Goal: Navigation & Orientation: Find specific page/section

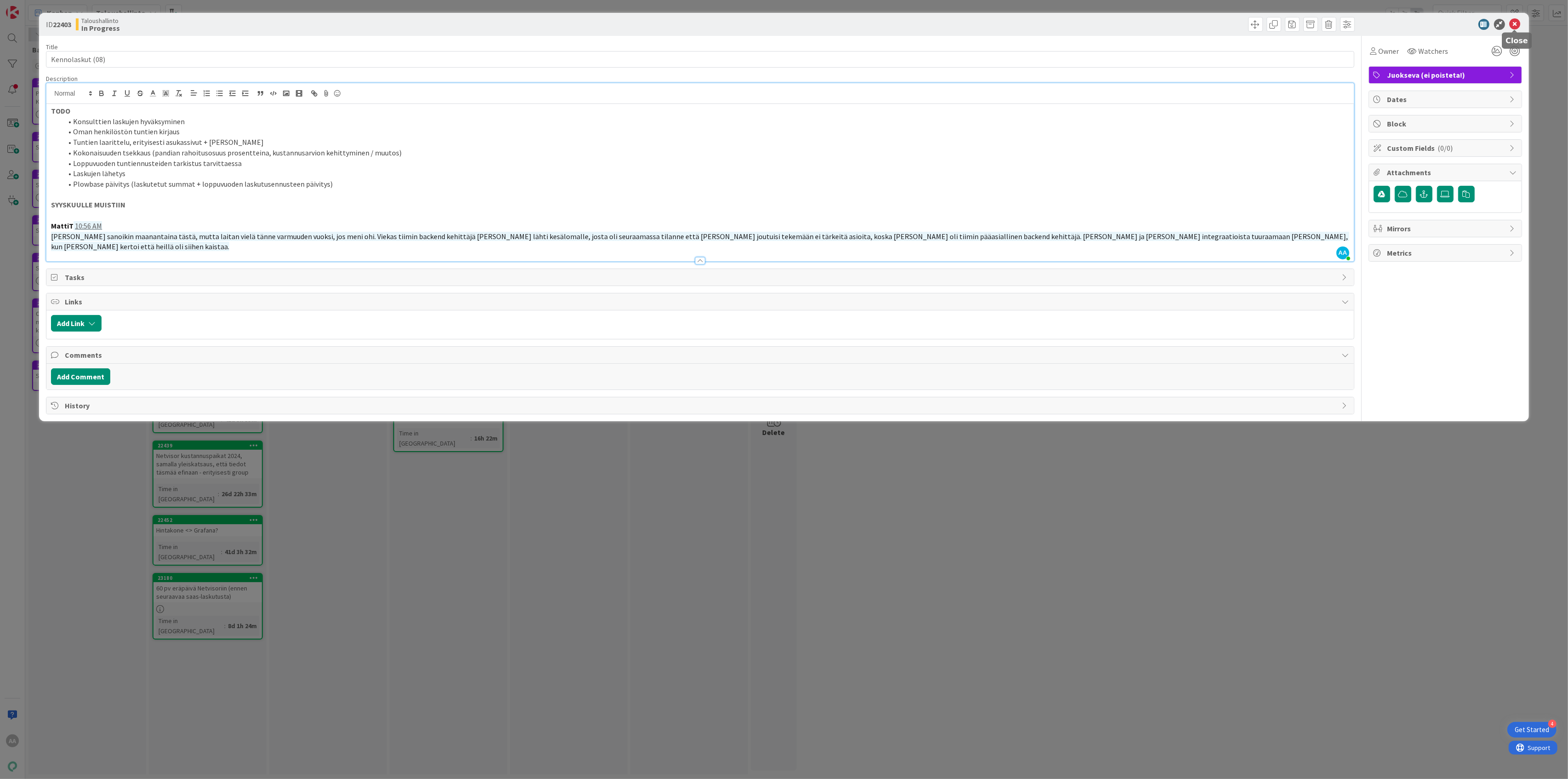
click at [1513, 24] on icon at bounding box center [1515, 24] width 11 height 11
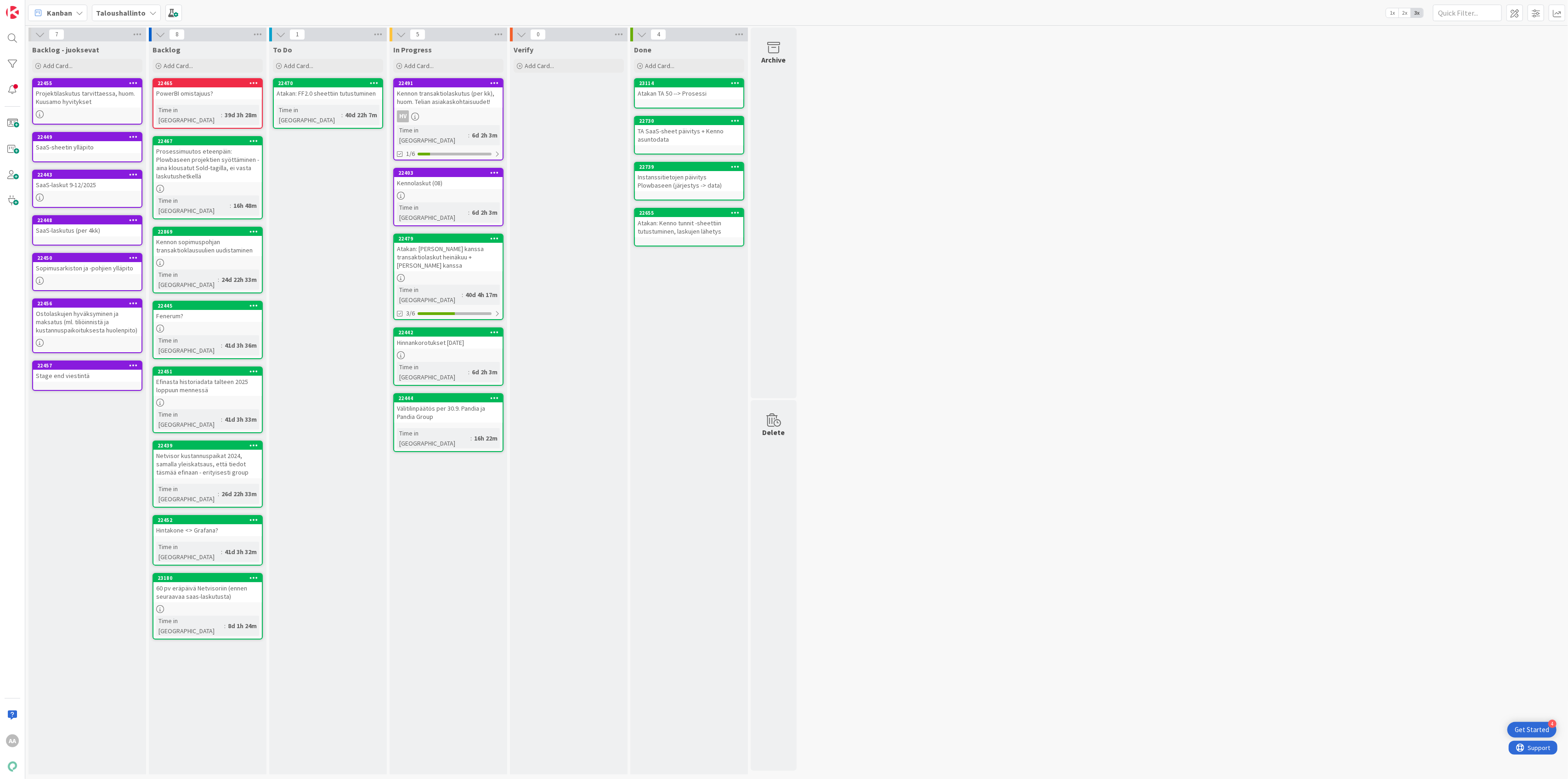
click at [133, 9] on b "Taloushallinto" at bounding box center [121, 13] width 50 height 9
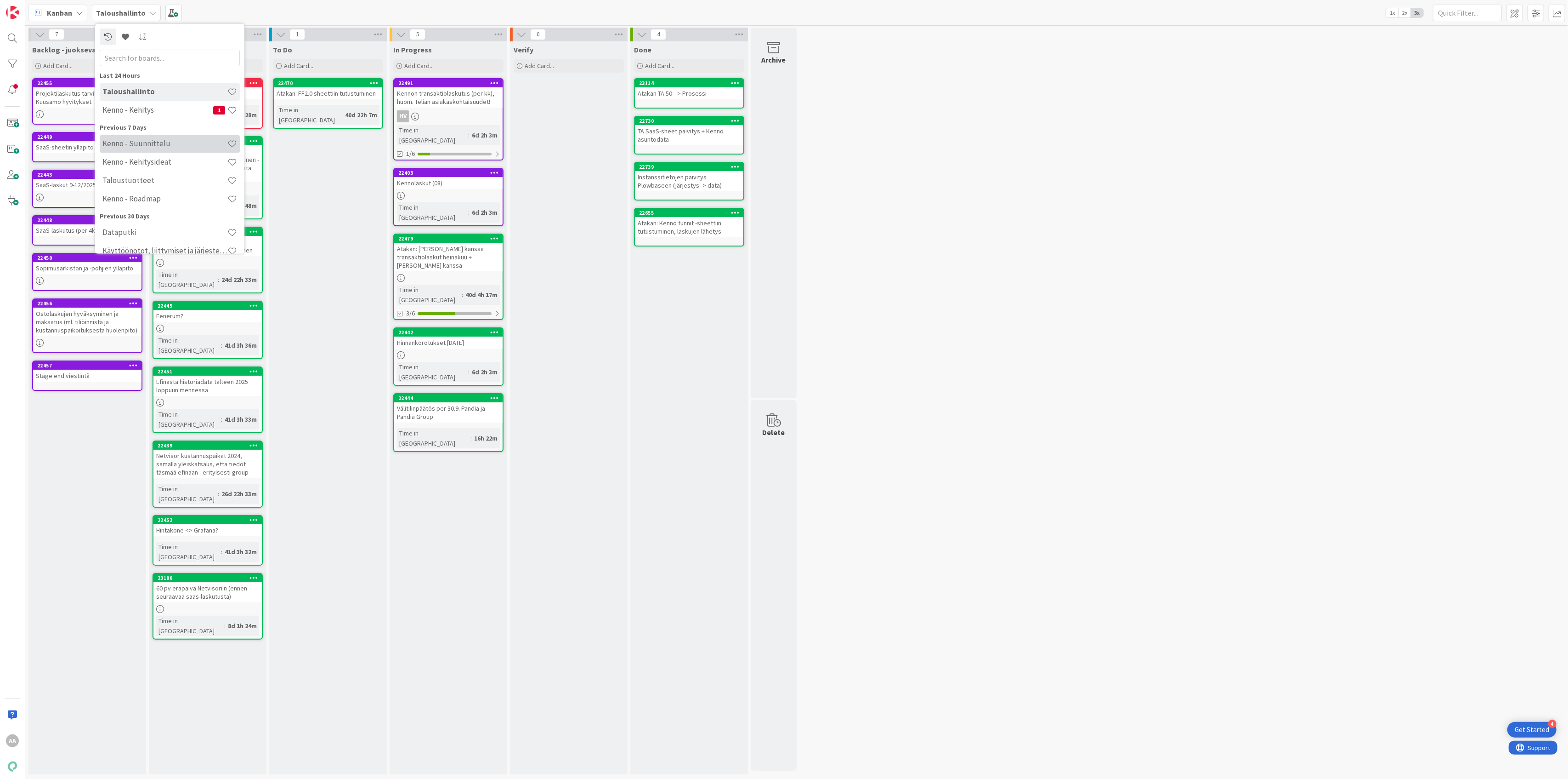
click at [158, 147] on h4 "Kenno - Suunnittelu" at bounding box center [164, 143] width 125 height 9
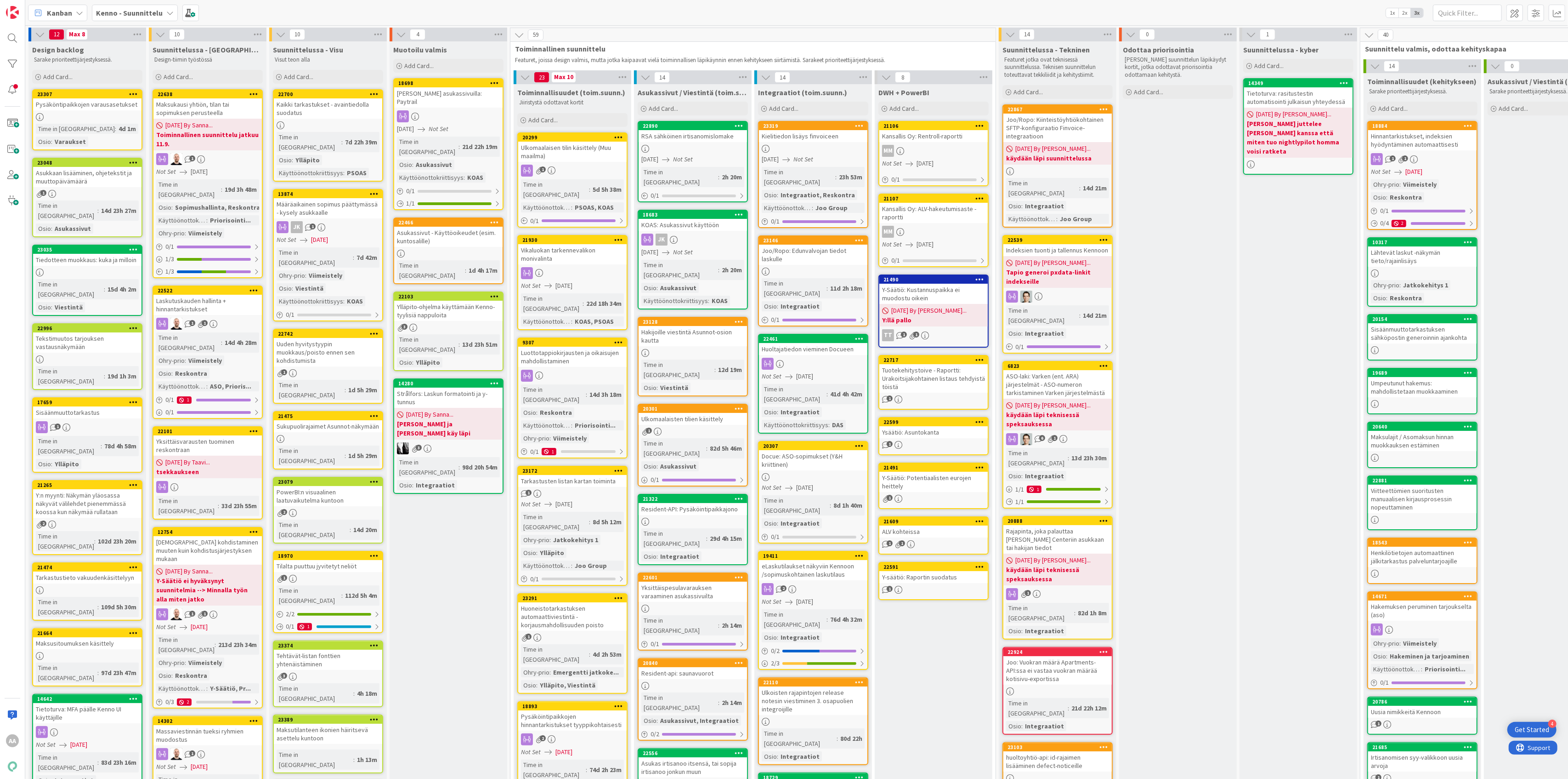
click at [930, 378] on div "Tuotekehitystoive - Raportti: Urakoitsijakohtainen listaus tehdyistä töistä" at bounding box center [934, 378] width 108 height 29
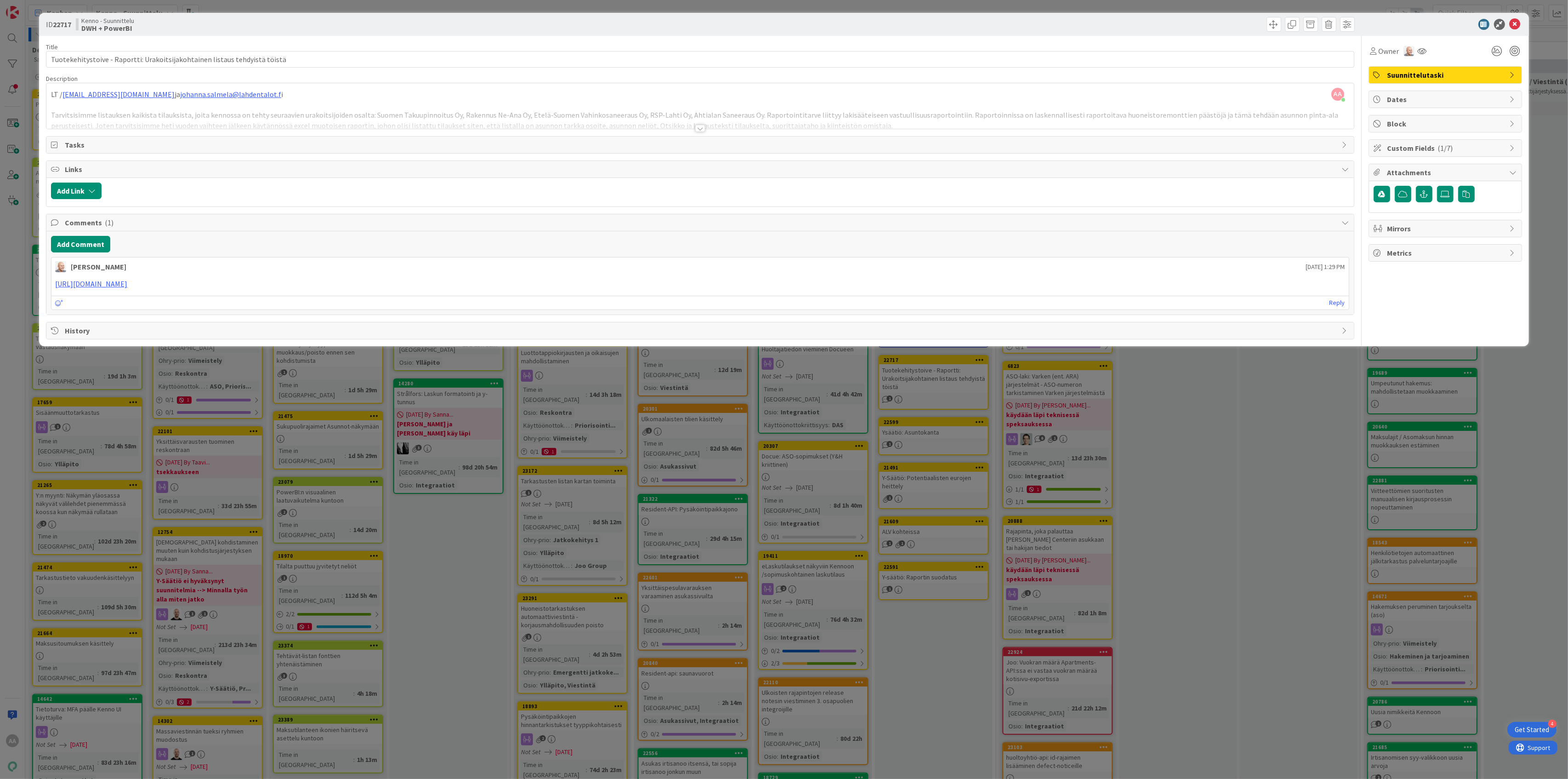
click at [695, 132] on div at bounding box center [700, 129] width 10 height 7
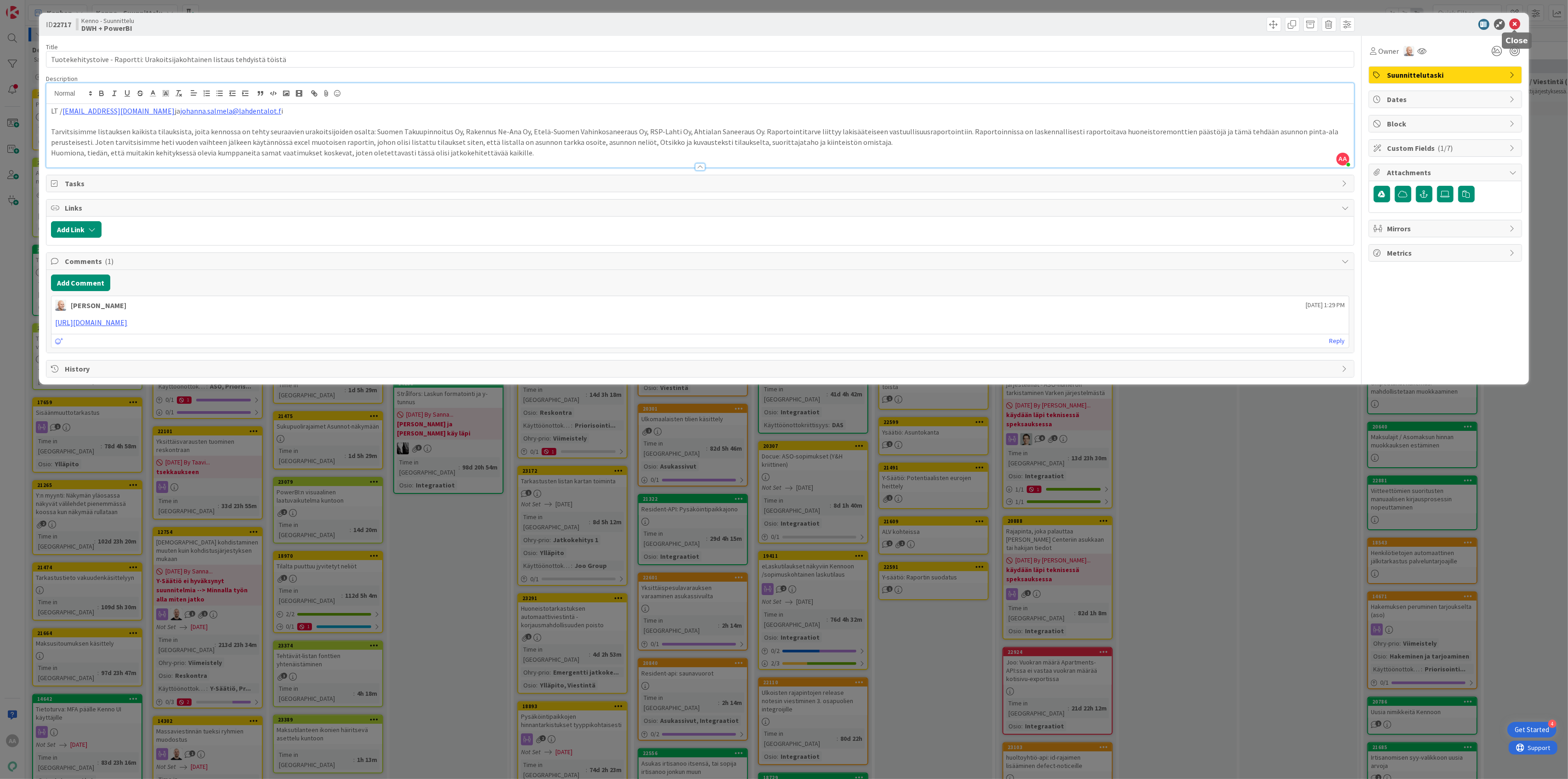
click at [1514, 26] on icon at bounding box center [1515, 24] width 11 height 11
